Goal: Check status: Check status

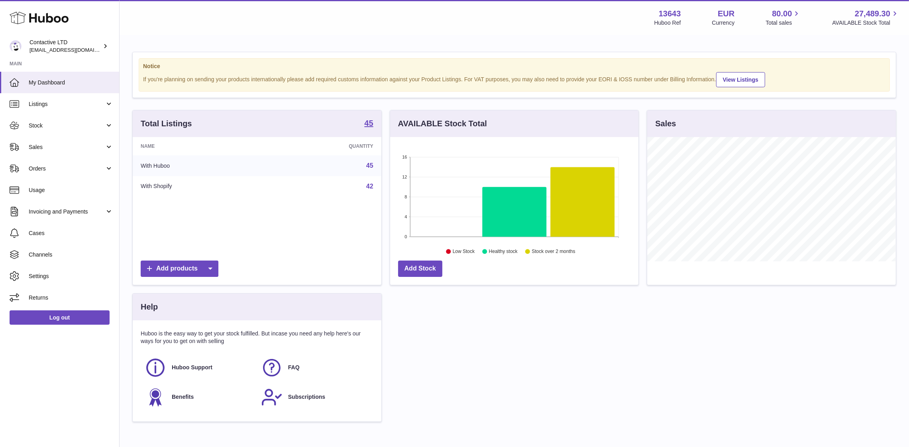
scroll to position [124, 249]
click at [67, 151] on link "Sales" at bounding box center [59, 147] width 119 height 22
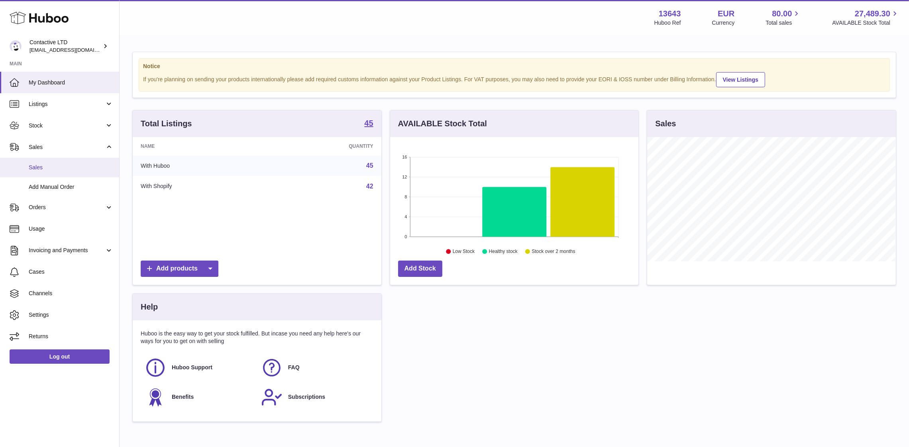
click at [69, 167] on span "Sales" at bounding box center [71, 168] width 84 height 8
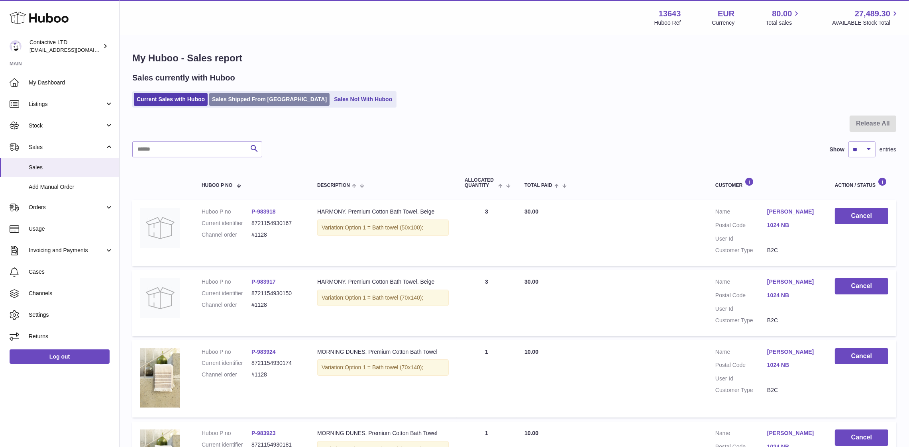
click at [263, 104] on link "Sales Shipped From [GEOGRAPHIC_DATA]" at bounding box center [269, 99] width 120 height 13
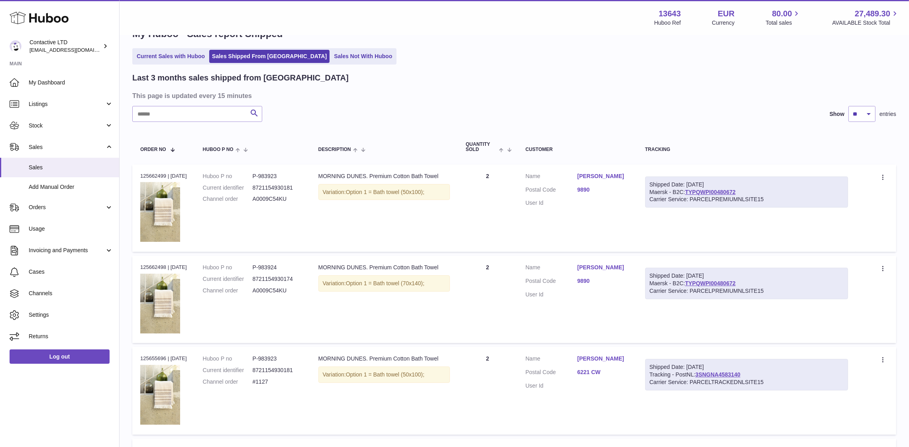
scroll to position [27, 0]
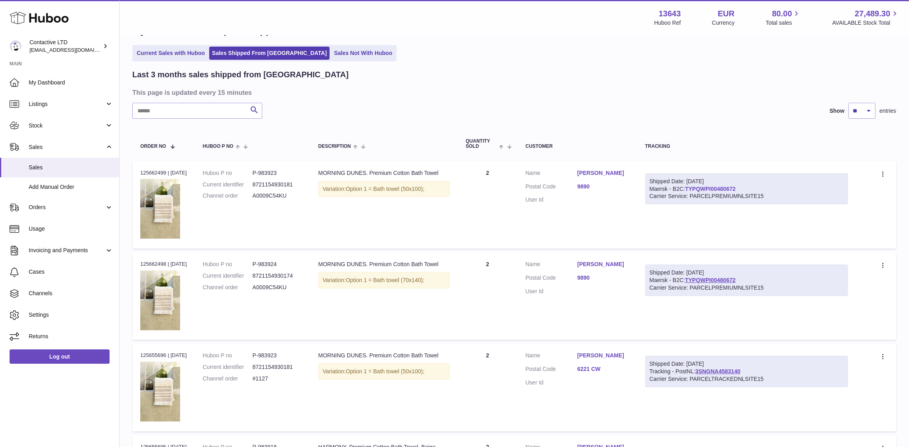
click at [732, 189] on link "TYPQWPI00480672" at bounding box center [710, 189] width 51 height 6
click at [725, 372] on link "3SNGNA4583140" at bounding box center [717, 371] width 45 height 6
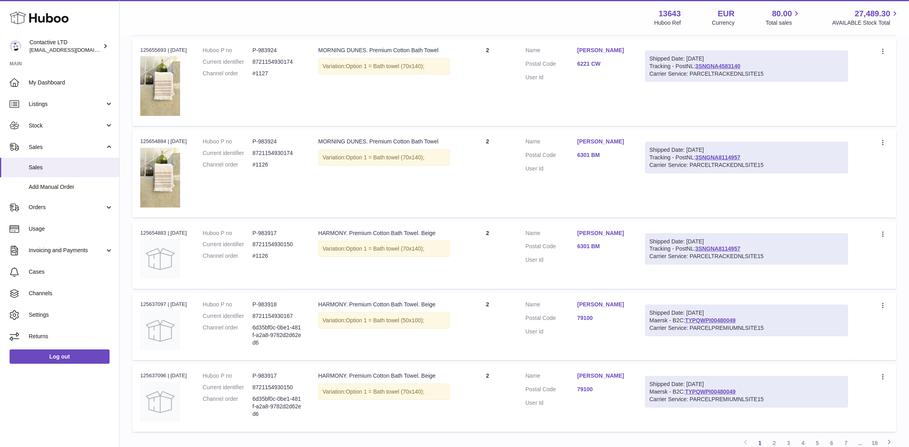
scroll to position [563, 0]
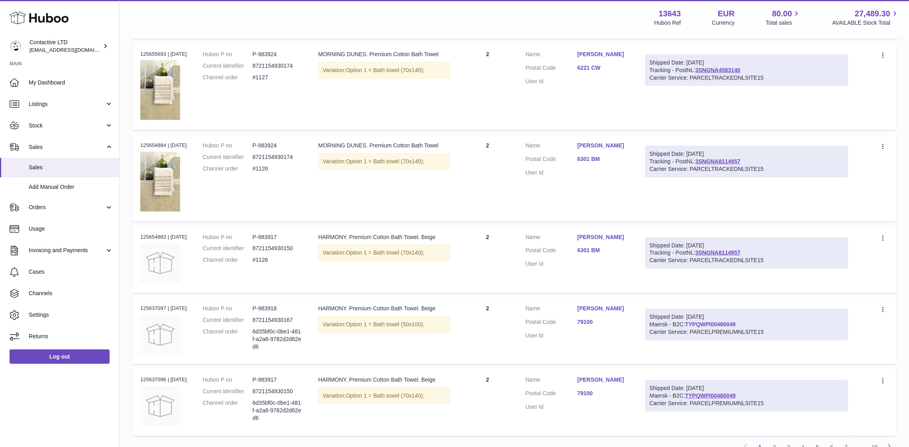
click at [722, 322] on link "TYPQWPI00480049" at bounding box center [710, 324] width 51 height 6
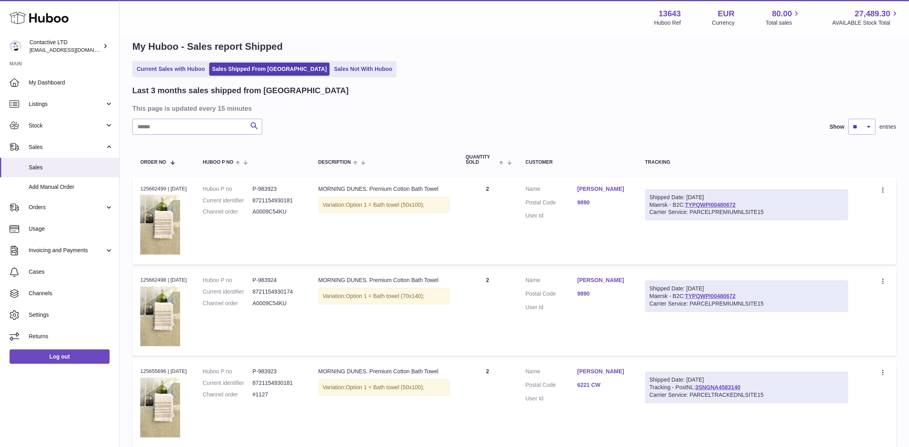
scroll to position [10, 0]
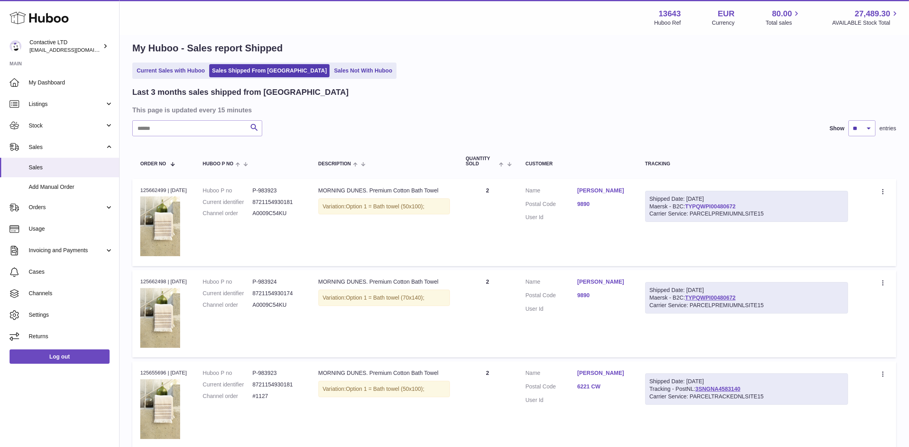
click at [692, 204] on link "TYPQWPI00480672" at bounding box center [710, 206] width 51 height 6
click at [704, 204] on link "TYPQWPI00480672" at bounding box center [710, 206] width 51 height 6
